Goal: Use online tool/utility: Utilize a website feature to perform a specific function

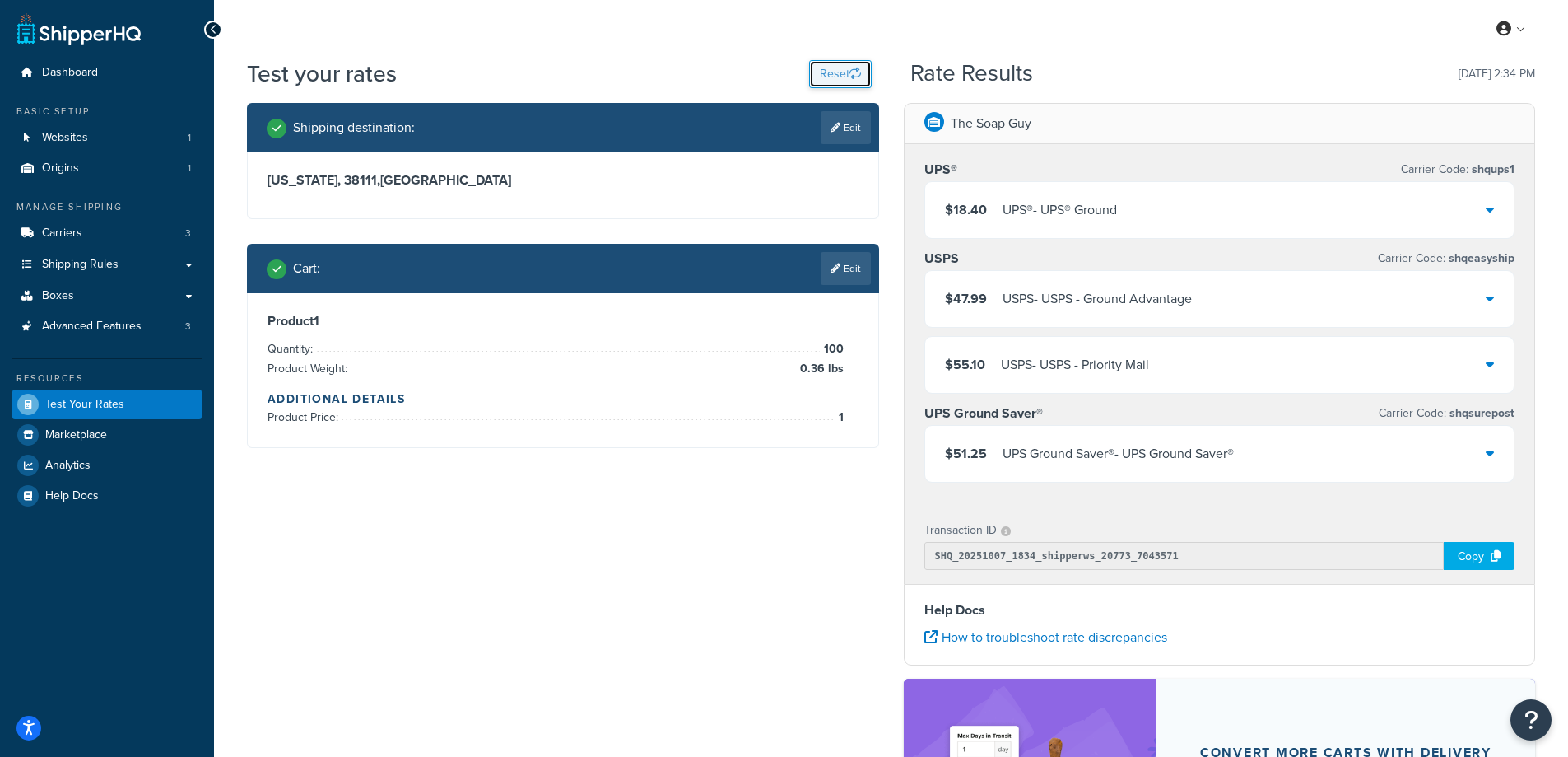
click at [823, 71] on button "Reset" at bounding box center [840, 75] width 62 height 28
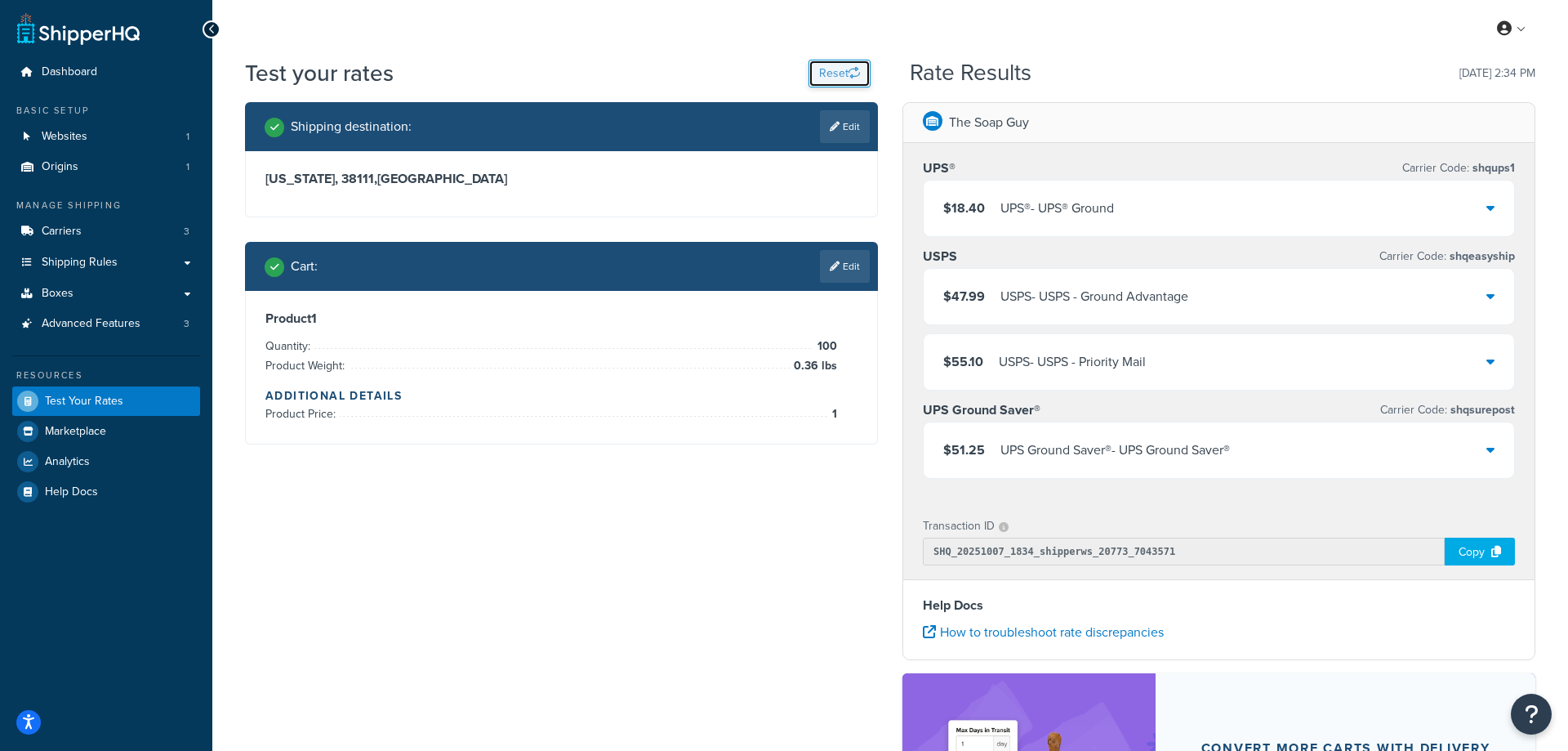
select select "[GEOGRAPHIC_DATA]"
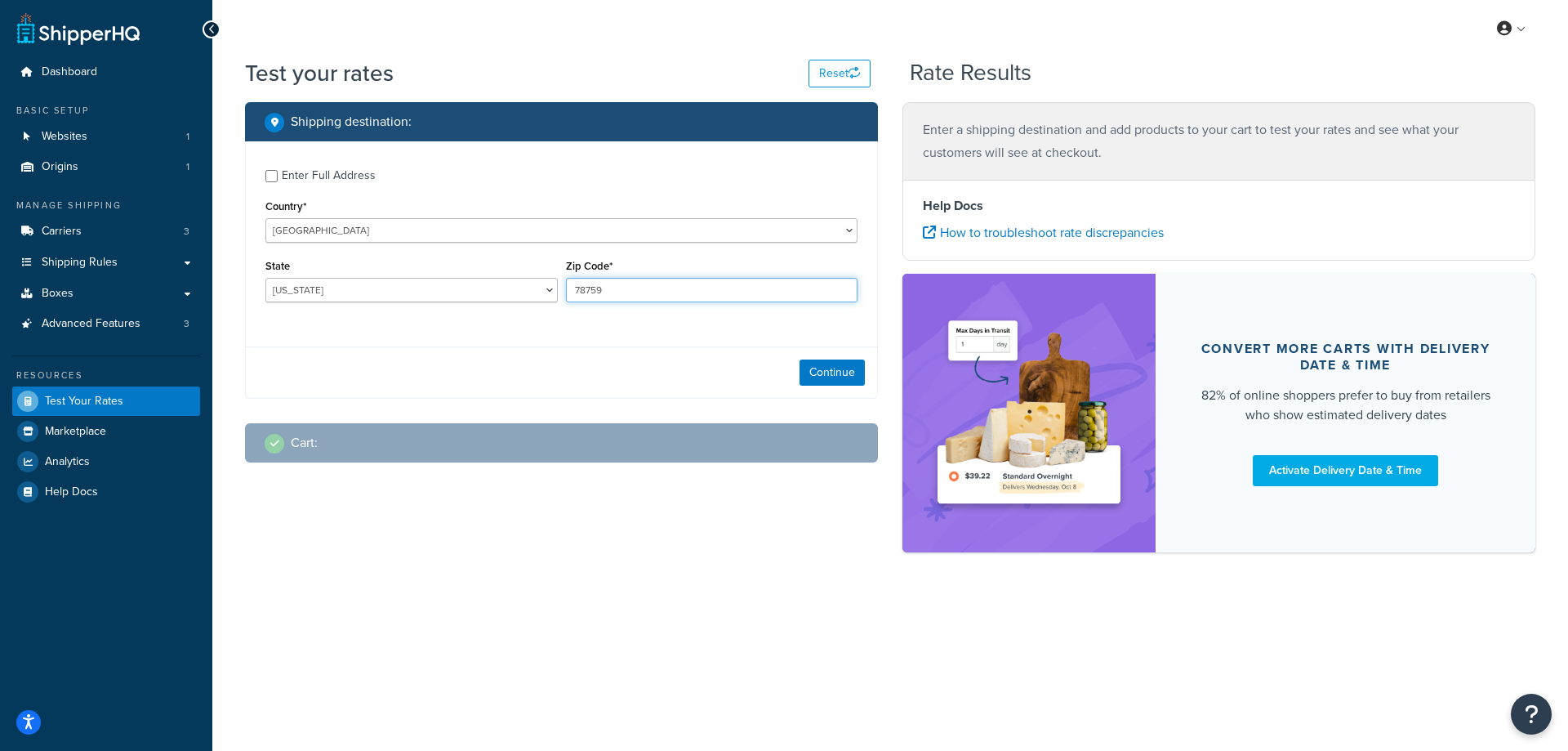
drag, startPoint x: 627, startPoint y: 292, endPoint x: 566, endPoint y: 290, distance: 61.0
click at [566, 290] on input "78759" at bounding box center [712, 290] width 292 height 24
paste input "98370"
type input "98370"
click at [434, 284] on select "[US_STATE] [US_STATE] [US_STATE] [US_STATE] [US_STATE] Armed Forces Americas Ar…" at bounding box center [412, 290] width 292 height 24
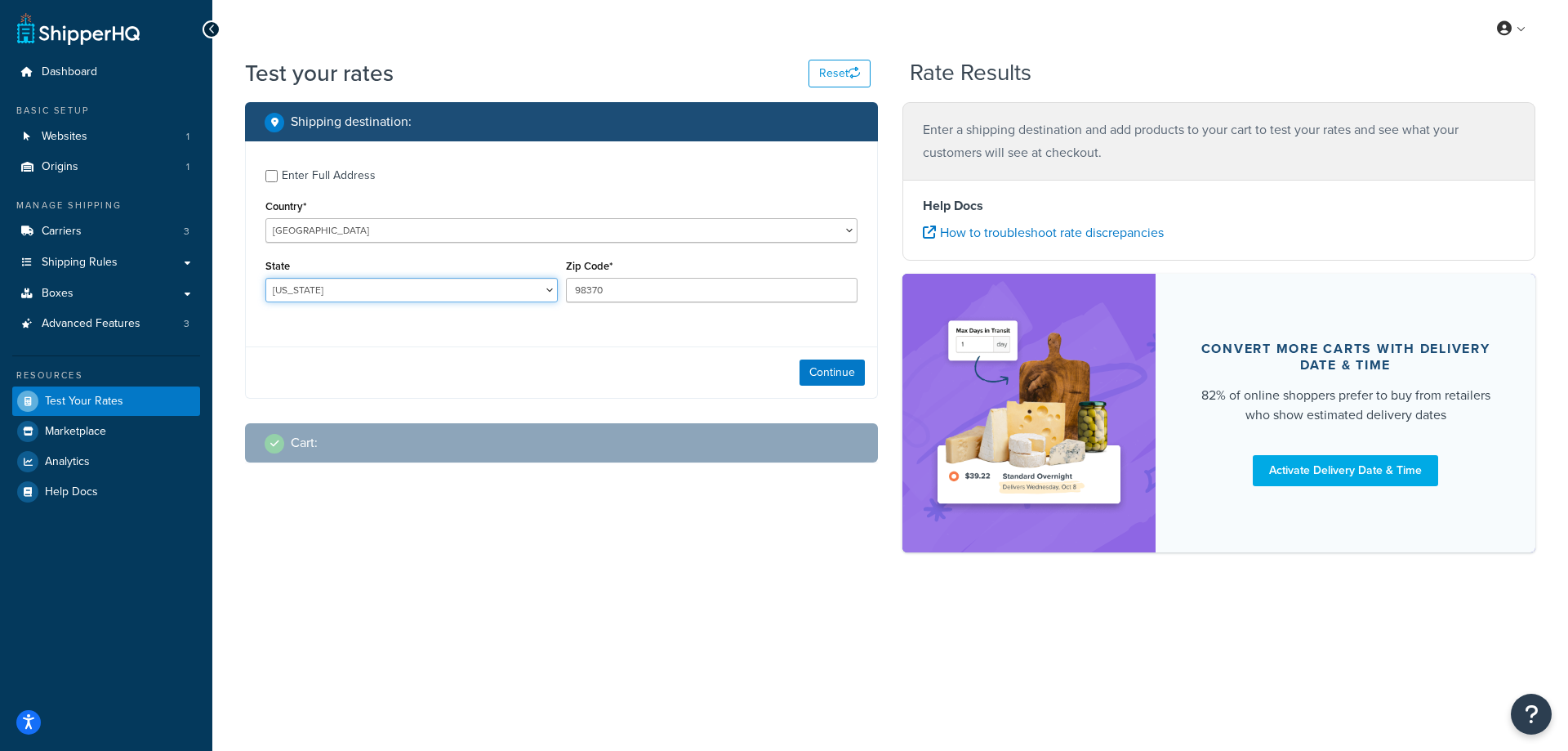
select select "WA"
click at [265, 278] on select "[US_STATE] [US_STATE] [US_STATE] [US_STATE] [US_STATE] Armed Forces Americas Ar…" at bounding box center [412, 290] width 292 height 24
click at [245, 636] on div "My Profile Billing Global Settings Contact Us Logout Test your rates Reset Rate…" at bounding box center [890, 375] width 1356 height 751
click at [848, 372] on button "Continue" at bounding box center [832, 372] width 65 height 26
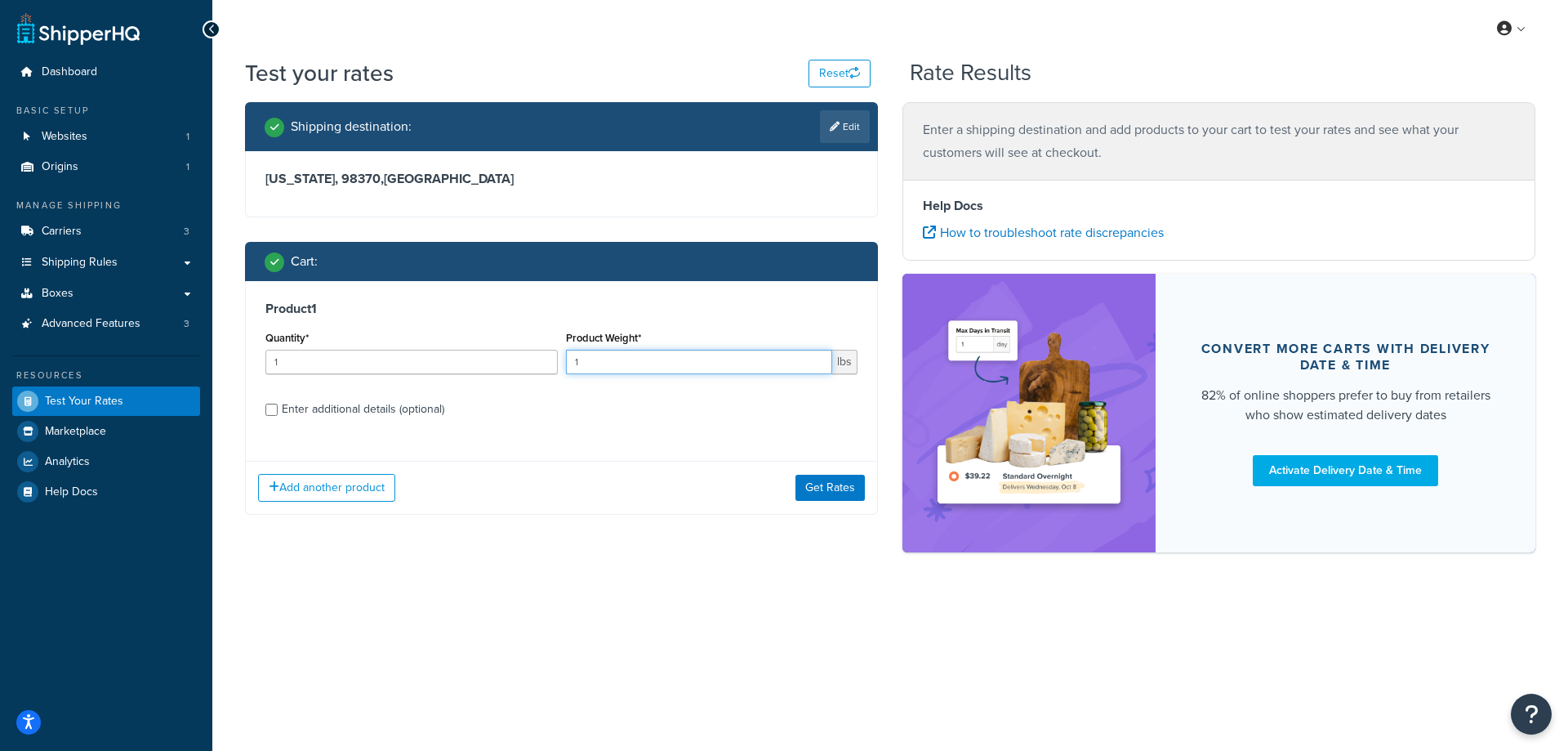
drag, startPoint x: 609, startPoint y: 362, endPoint x: 570, endPoint y: 364, distance: 39.1
click at [570, 364] on input "1" at bounding box center [699, 362] width 267 height 24
paste input ".93"
type input "1.93"
click at [438, 376] on div "Quantity* 1" at bounding box center [411, 356] width 300 height 60
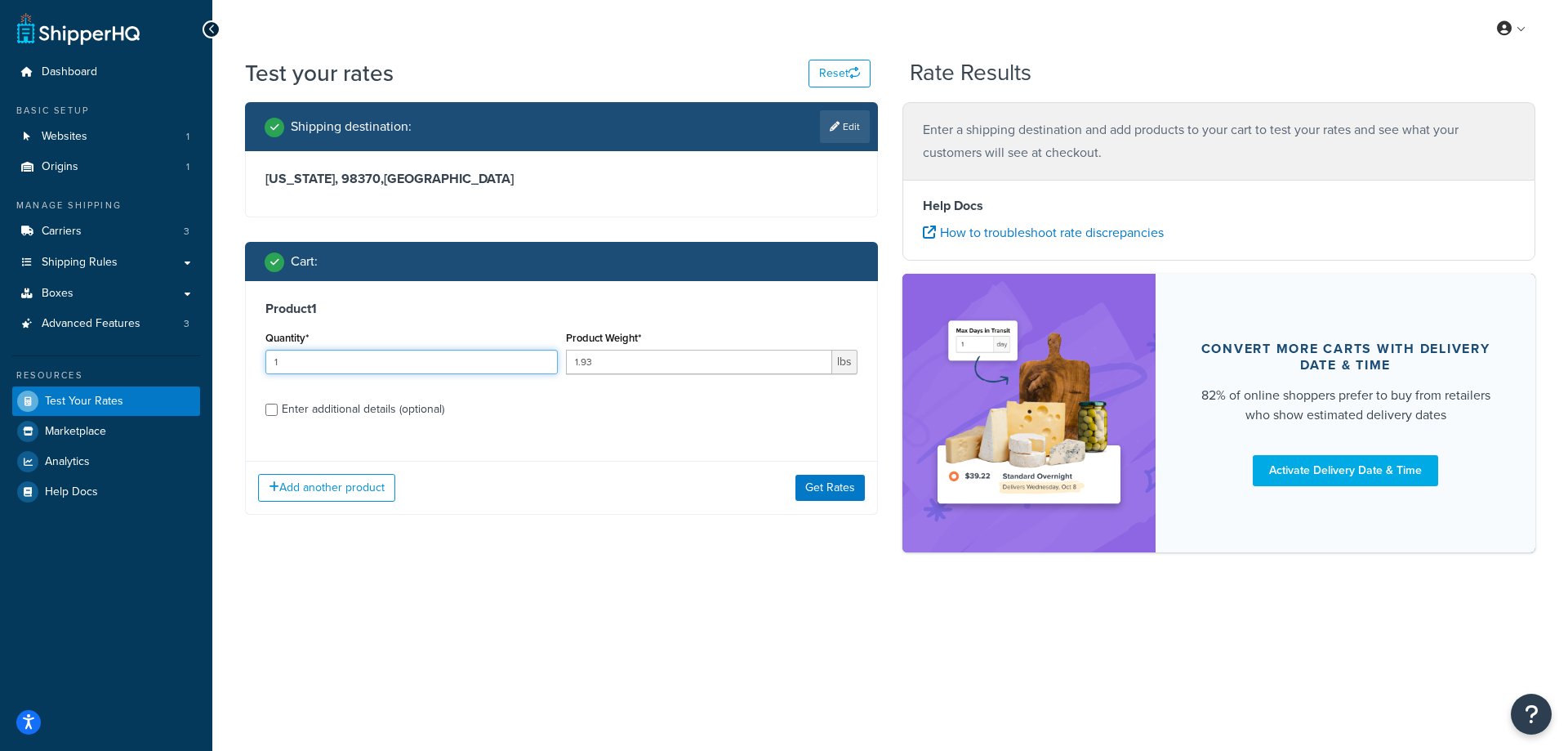
click at [432, 369] on input "1" at bounding box center [412, 362] width 292 height 24
type input "100"
click at [841, 487] on button "Get Rates" at bounding box center [830, 487] width 70 height 26
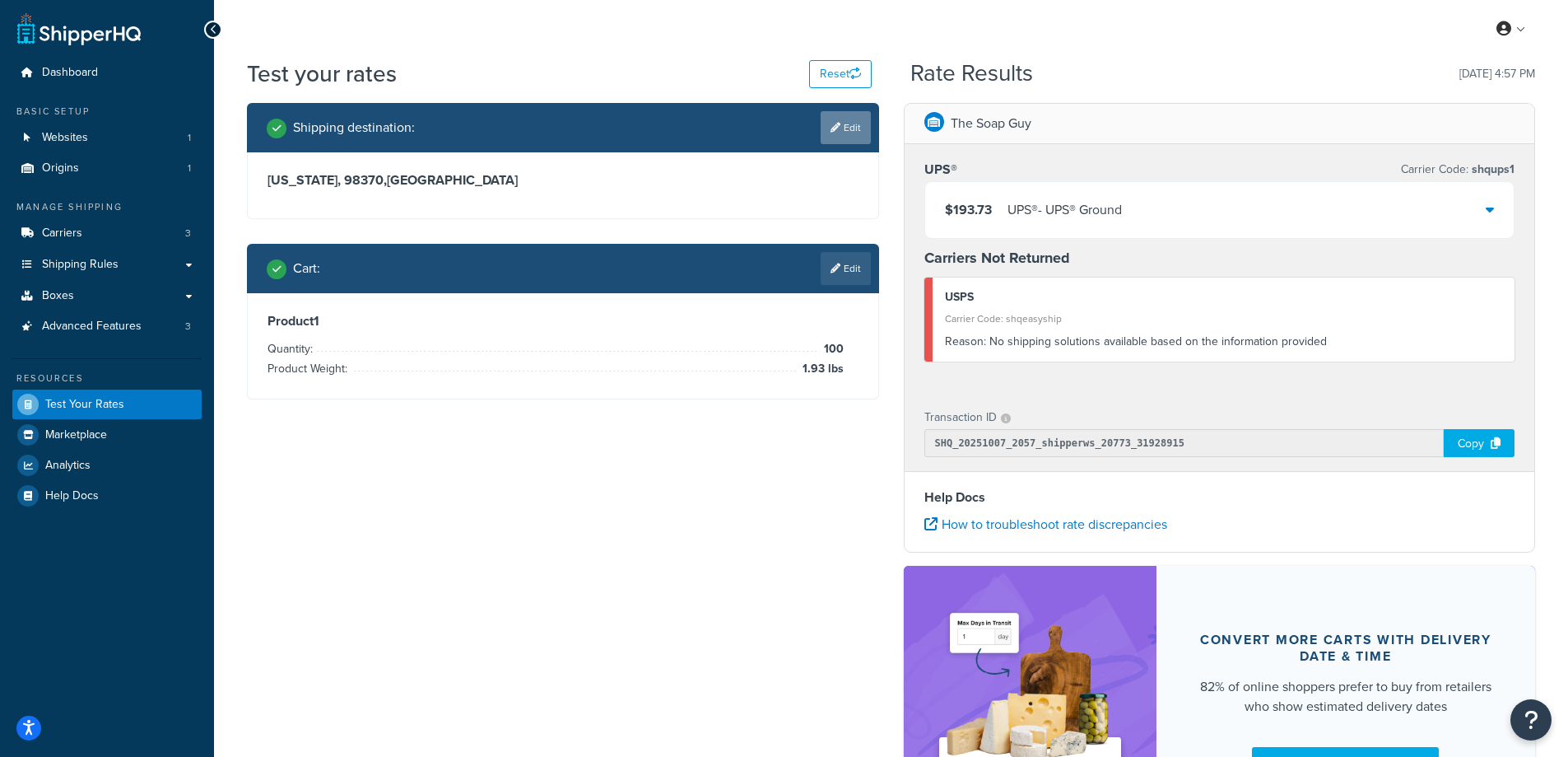
click at [838, 128] on icon at bounding box center [835, 127] width 10 height 10
select select "WA"
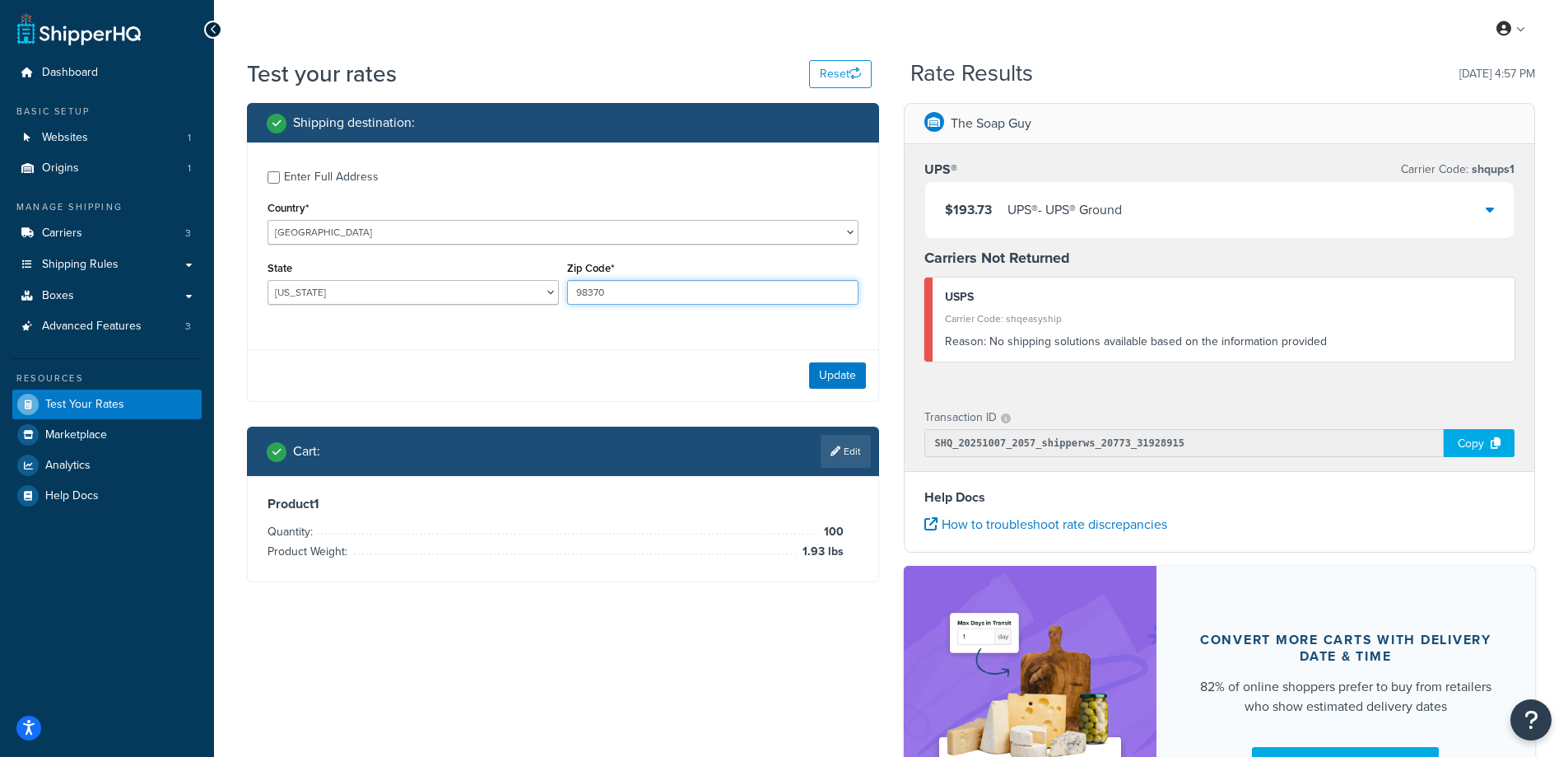
drag, startPoint x: 615, startPoint y: 293, endPoint x: 569, endPoint y: 293, distance: 46.0
click at [569, 293] on input "98370" at bounding box center [713, 292] width 291 height 25
paste input "03801"
type input "03801"
click at [530, 326] on div "Enter Full Address Country* [GEOGRAPHIC_DATA] [GEOGRAPHIC_DATA] [GEOGRAPHIC_DAT…" at bounding box center [563, 239] width 631 height 195
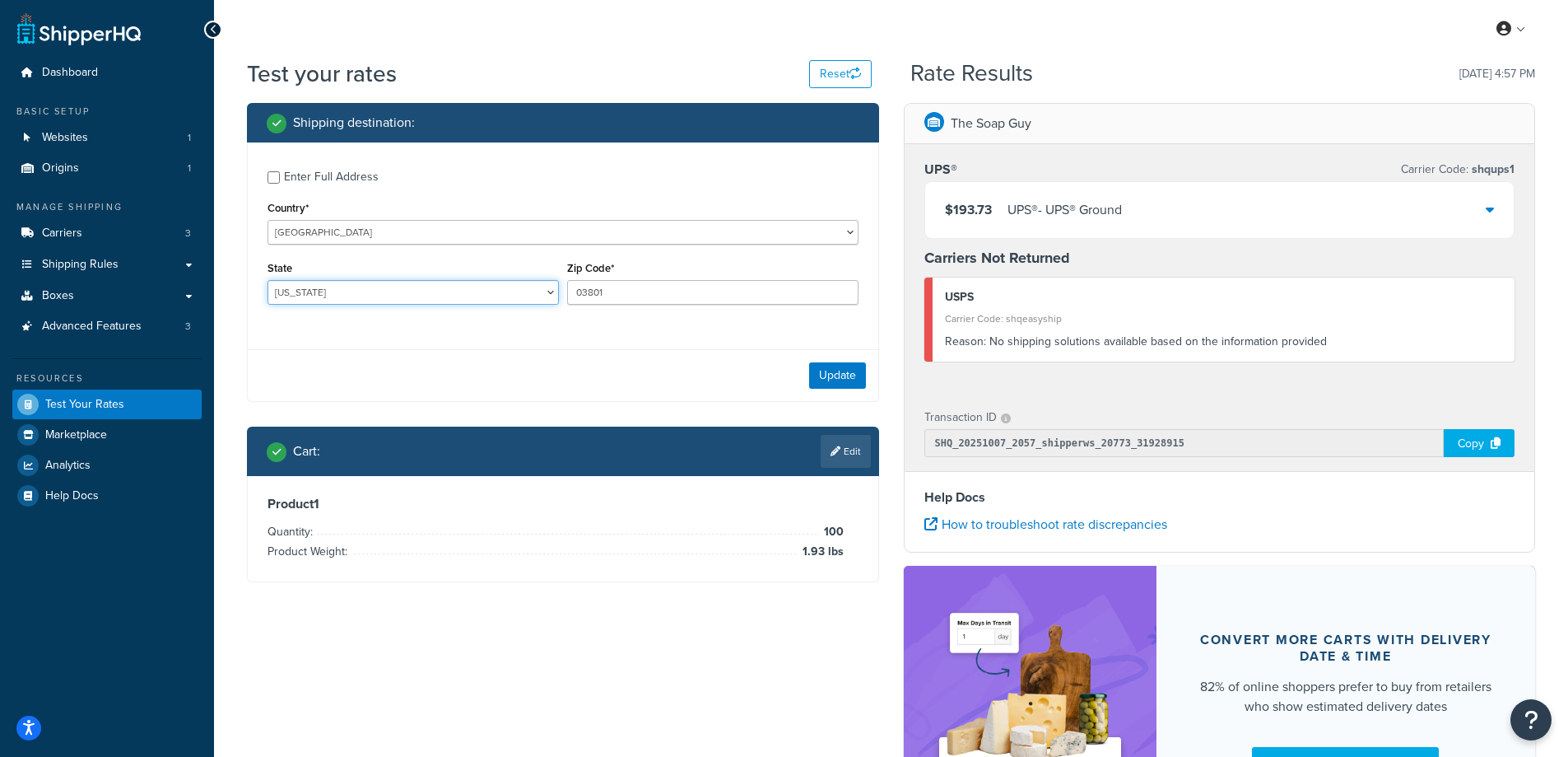
click at [404, 289] on select "[US_STATE] [US_STATE] [US_STATE] [US_STATE] [US_STATE] Armed Forces Americas Ar…" at bounding box center [413, 292] width 291 height 25
select select "NH"
click at [267, 280] on select "[US_STATE] [US_STATE] [US_STATE] [US_STATE] [US_STATE] Armed Forces Americas Ar…" at bounding box center [413, 292] width 291 height 25
click at [234, 631] on div "Test your rates Reset Rate Results [DATE] 4:57 PM Shipping destination : Enter …" at bounding box center [891, 480] width 1354 height 844
click at [822, 379] on button "Update" at bounding box center [837, 375] width 57 height 26
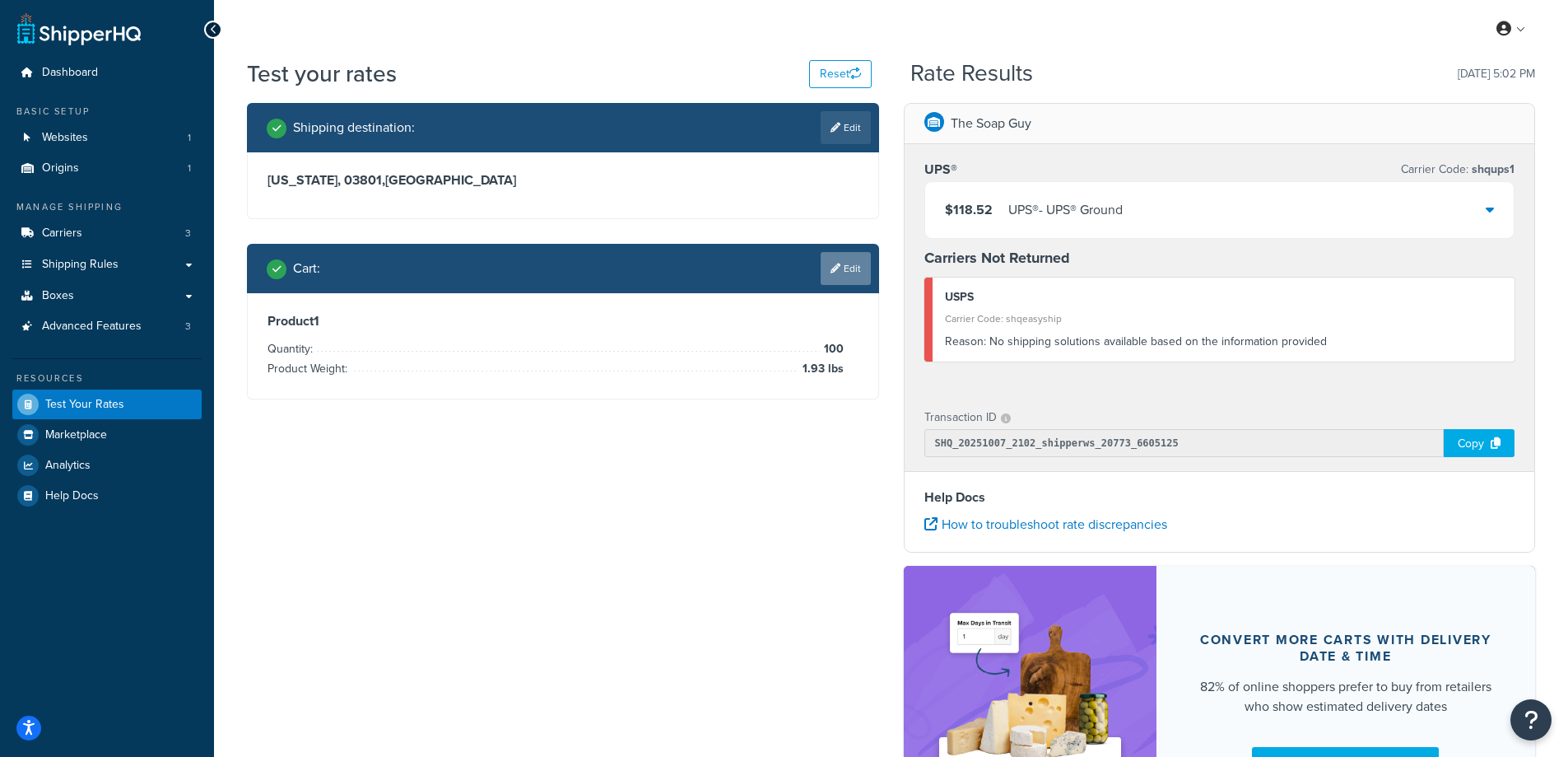
click at [853, 269] on link "Edit" at bounding box center [845, 268] width 50 height 33
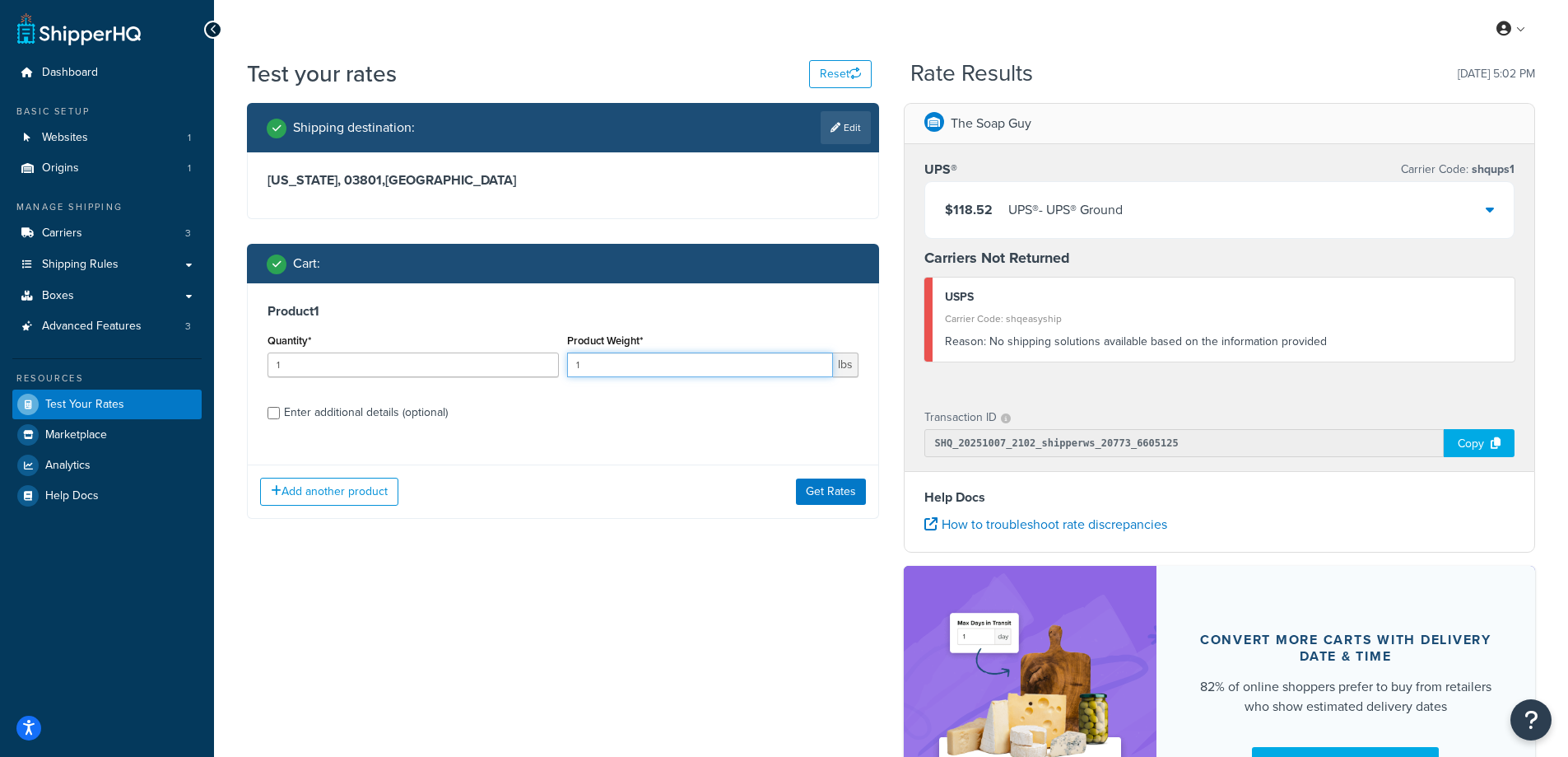
drag, startPoint x: 586, startPoint y: 369, endPoint x: 552, endPoint y: 368, distance: 34.0
click at [552, 368] on div "Quantity* 1 Product Weight* 1 lbs" at bounding box center [562, 359] width 599 height 61
paste input ".73"
type input "1.73"
click at [423, 368] on input "1" at bounding box center [413, 365] width 291 height 25
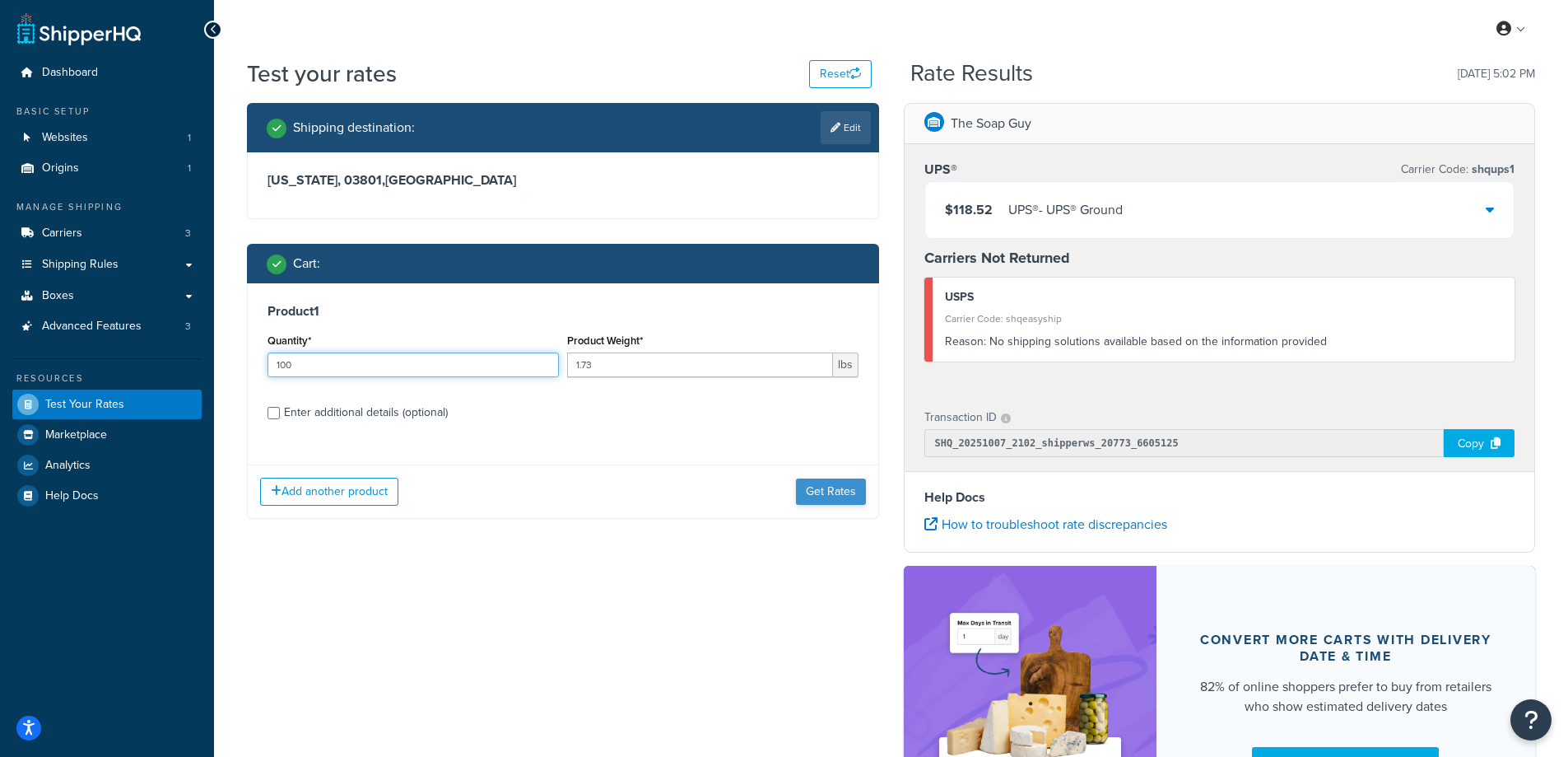
type input "100"
click at [815, 489] on button "Get Rates" at bounding box center [831, 491] width 70 height 26
